Goal: Find specific page/section: Find specific page/section

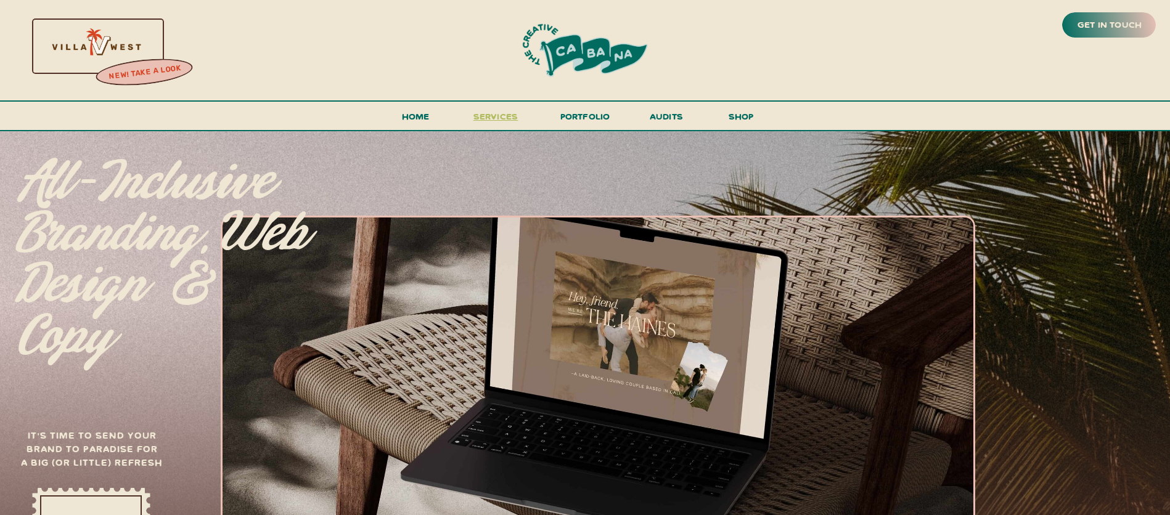
click at [514, 120] on span "services" at bounding box center [495, 116] width 45 height 12
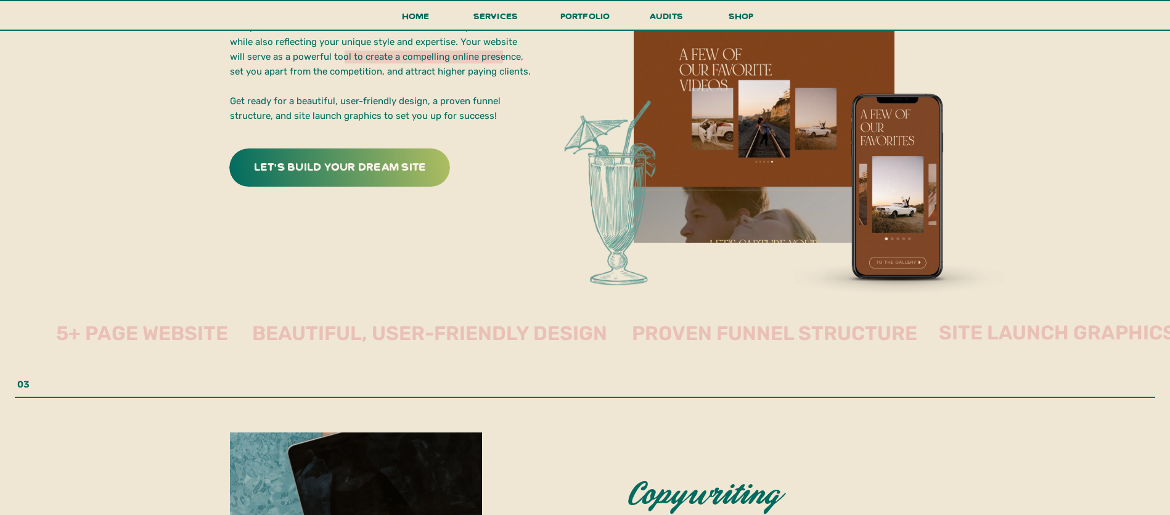
scroll to position [2305, 0]
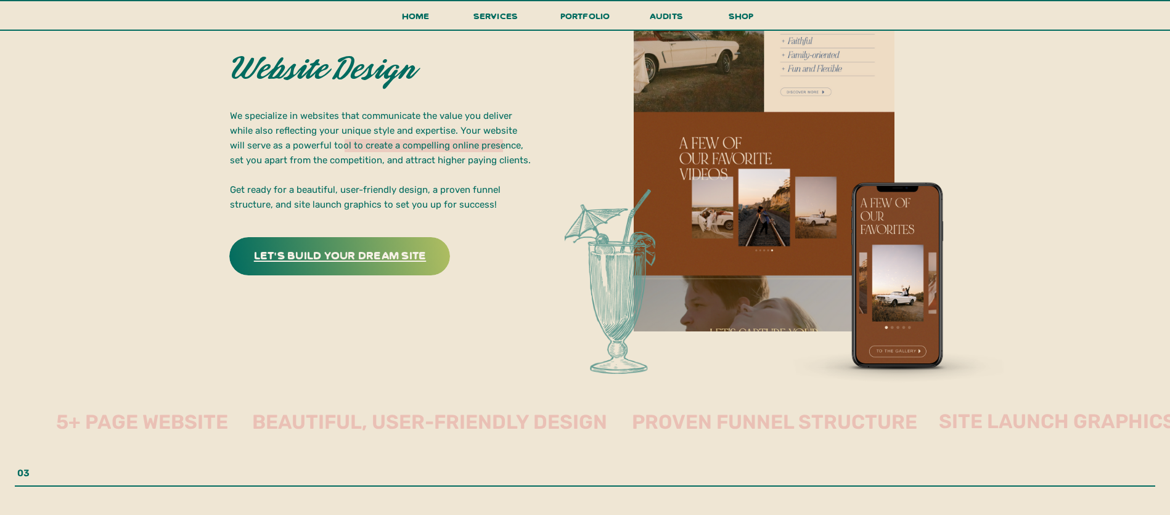
click at [361, 245] on h3 "let's build your dream site" at bounding box center [339, 254] width 193 height 19
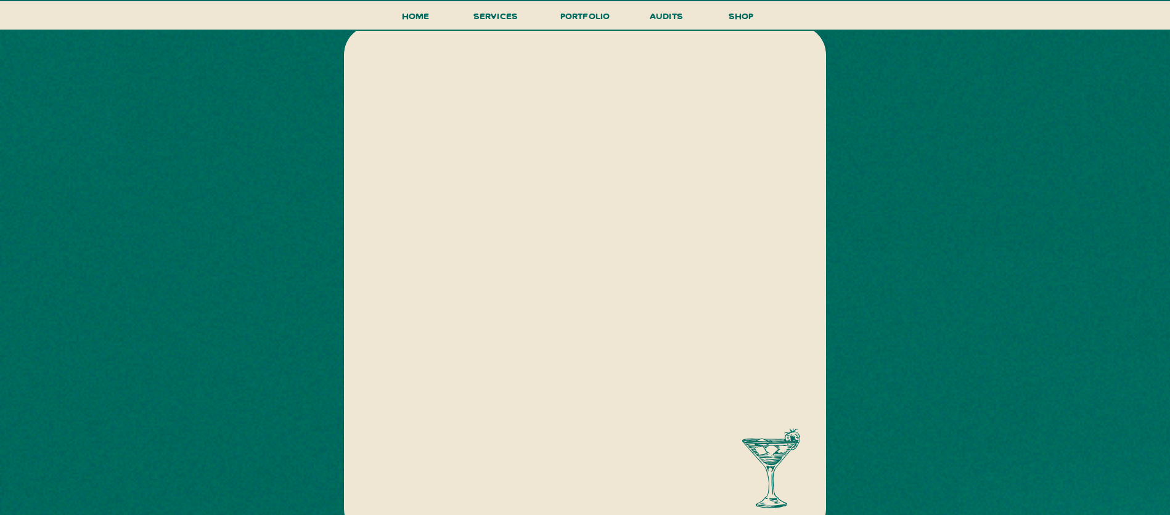
scroll to position [139, 0]
